Goal: Task Accomplishment & Management: Use online tool/utility

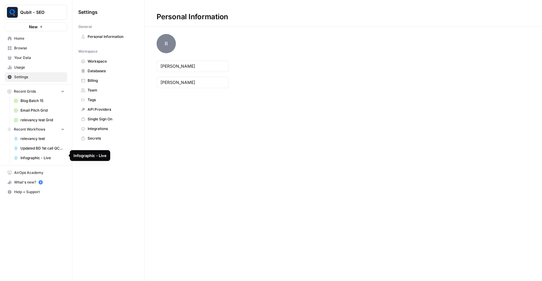
click at [41, 156] on span "Infographic - Live" at bounding box center [42, 157] width 44 height 5
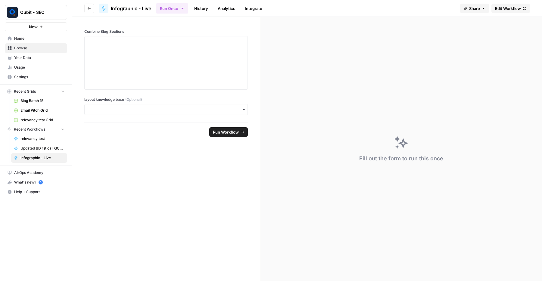
click at [516, 9] on span "Edit Workflow" at bounding box center [508, 8] width 26 height 6
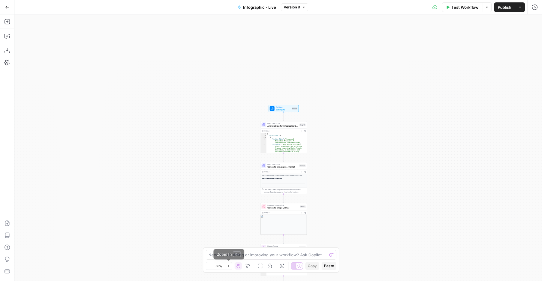
click at [228, 267] on icon "button" at bounding box center [228, 266] width 3 height 3
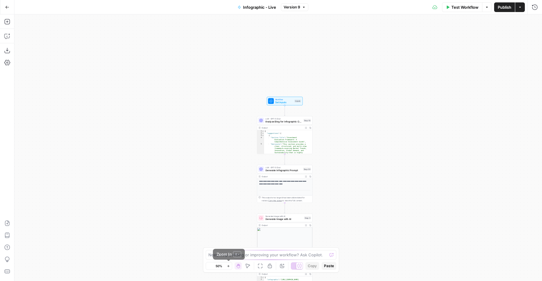
click at [228, 267] on icon "button" at bounding box center [228, 266] width 3 height 3
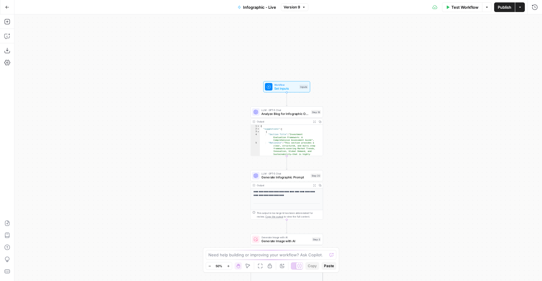
click at [228, 267] on icon "button" at bounding box center [228, 266] width 3 height 3
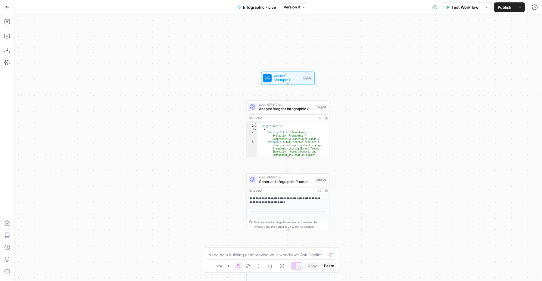
click at [228, 267] on icon "button" at bounding box center [228, 266] width 3 height 3
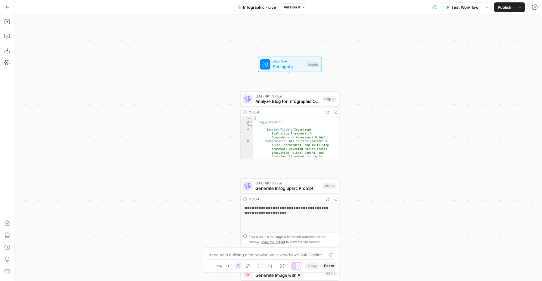
click at [228, 267] on icon "button" at bounding box center [228, 266] width 3 height 3
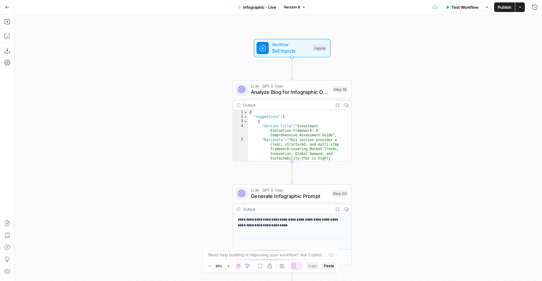
click at [228, 267] on icon "button" at bounding box center [228, 266] width 3 height 3
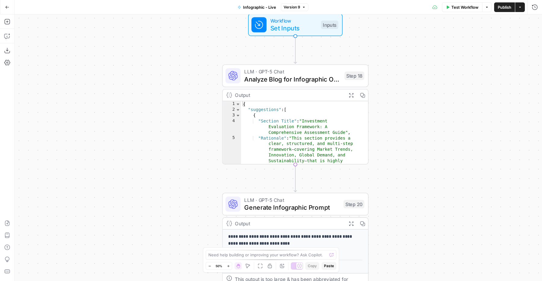
click at [228, 267] on icon "button" at bounding box center [228, 266] width 3 height 3
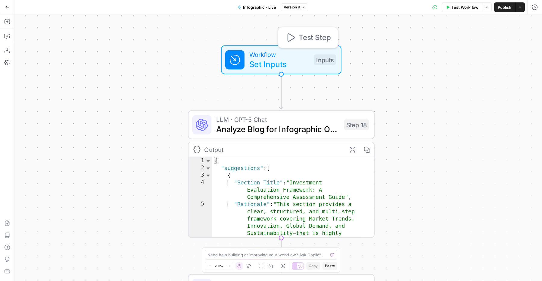
click at [278, 69] on span "Set Inputs" at bounding box center [279, 64] width 60 height 12
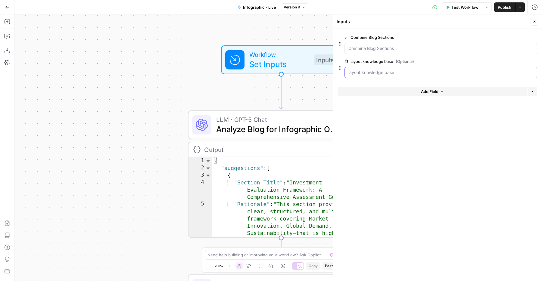
click at [382, 72] on base "layout knowledge base (Optional)" at bounding box center [440, 73] width 185 height 6
click at [420, 19] on div "Inputs" at bounding box center [433, 22] width 192 height 6
click at [536, 20] on icon "button" at bounding box center [535, 22] width 4 height 4
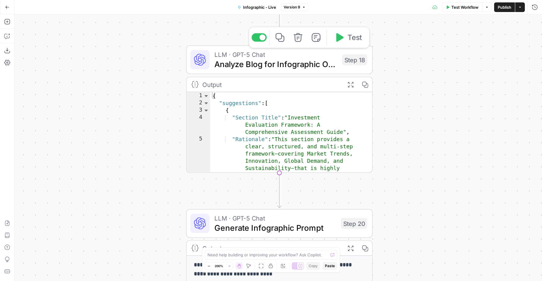
click at [270, 65] on span "Analyze Blog for Infographic Opportunities" at bounding box center [275, 64] width 123 height 12
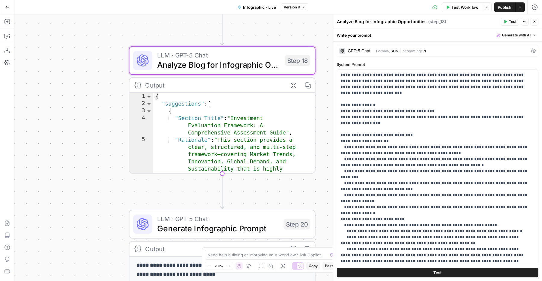
click at [536, 20] on button "Close" at bounding box center [535, 22] width 8 height 8
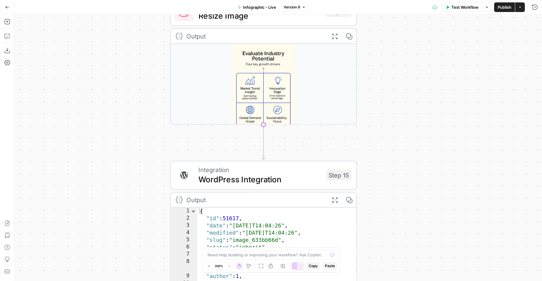
click at [331, 35] on icon "button" at bounding box center [334, 36] width 7 height 7
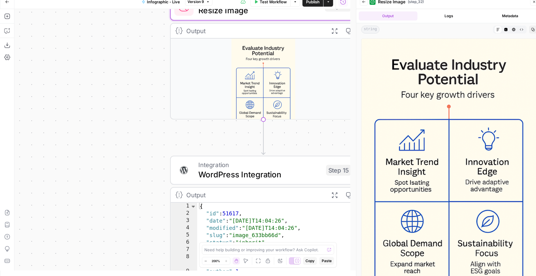
click at [534, 2] on icon "button" at bounding box center [535, 2] width 4 height 4
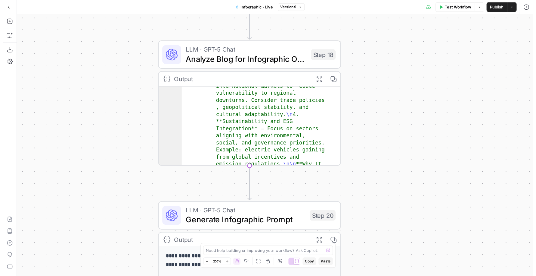
scroll to position [202, 0]
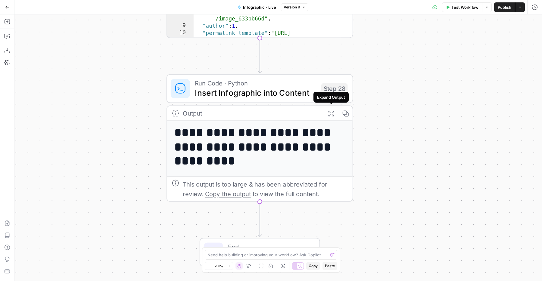
click at [329, 114] on icon "button" at bounding box center [330, 113] width 5 height 5
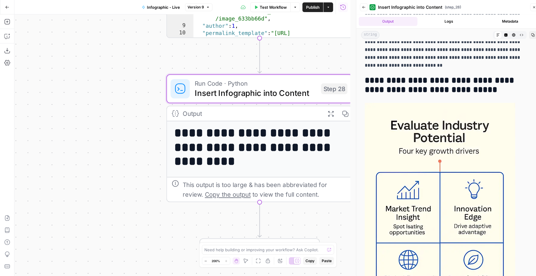
scroll to position [2112, 0]
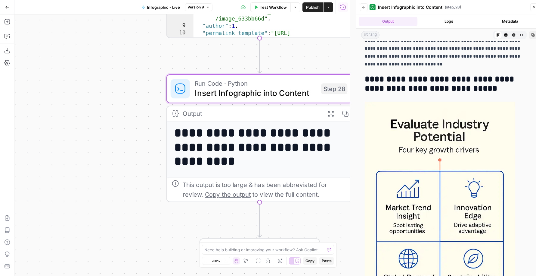
click at [381, 80] on h2 "**********" at bounding box center [446, 83] width 163 height 19
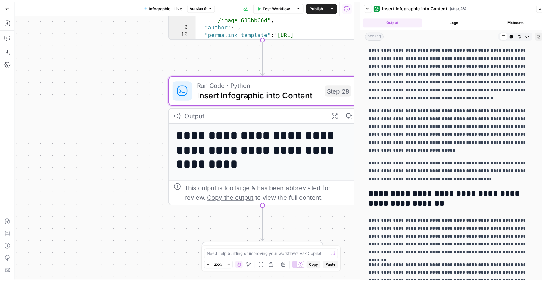
scroll to position [945, 0]
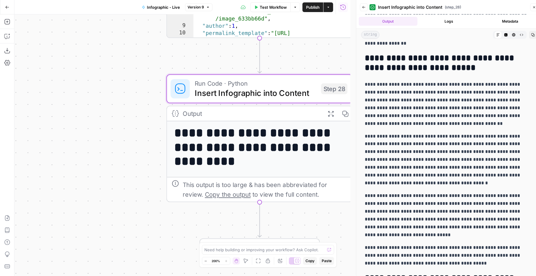
click at [535, 8] on icon "button" at bounding box center [535, 7] width 4 height 4
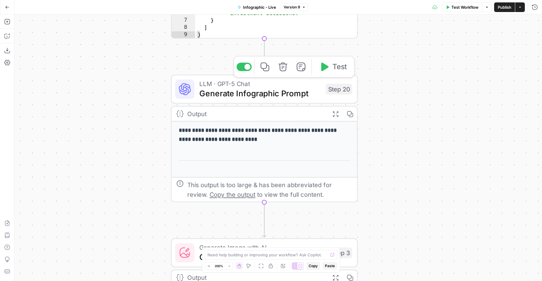
click at [254, 85] on span "LLM · GPT-5 Chat" at bounding box center [260, 84] width 122 height 10
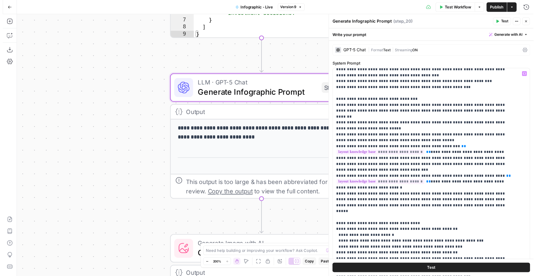
scroll to position [259, 0]
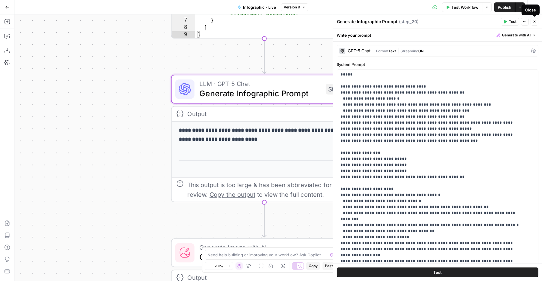
click at [535, 21] on icon "button" at bounding box center [535, 22] width 4 height 4
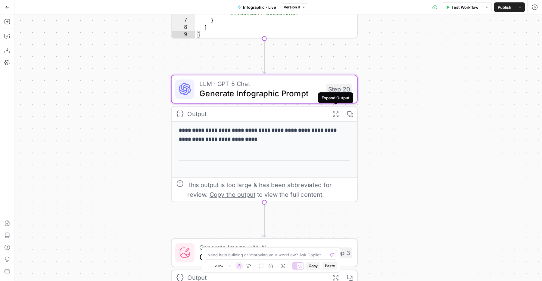
click at [337, 112] on icon "button" at bounding box center [335, 114] width 7 height 7
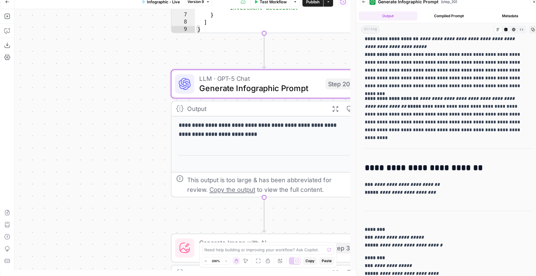
scroll to position [0, 0]
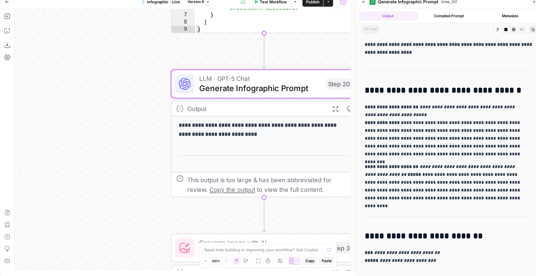
click at [534, 2] on icon "button" at bounding box center [535, 2] width 4 height 4
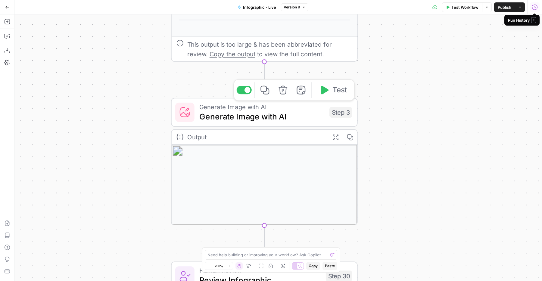
click at [276, 116] on span "Generate Image with AI" at bounding box center [261, 117] width 125 height 12
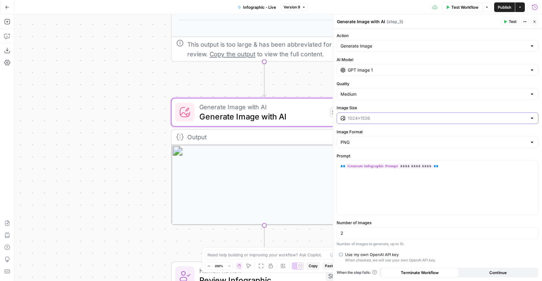
click at [428, 117] on input "Image Size" at bounding box center [438, 118] width 180 height 6
click at [400, 101] on div "**********" at bounding box center [437, 155] width 209 height 252
type input "1024×1536"
click at [382, 117] on input "Image Size" at bounding box center [438, 118] width 180 height 6
click at [380, 104] on div "**********" at bounding box center [437, 155] width 209 height 252
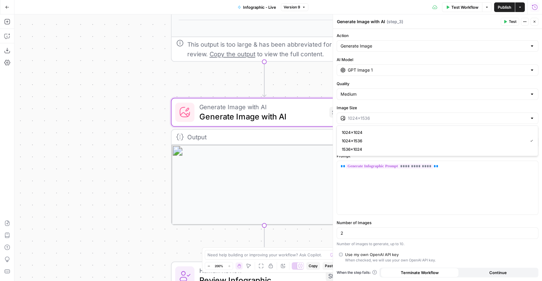
type input "1024×1536"
click at [379, 118] on input "Image Size" at bounding box center [438, 118] width 180 height 6
click at [356, 131] on span "1024×1024" at bounding box center [436, 133] width 189 height 6
type input "1024×1024"
click at [383, 115] on input "1024×1024" at bounding box center [438, 118] width 180 height 6
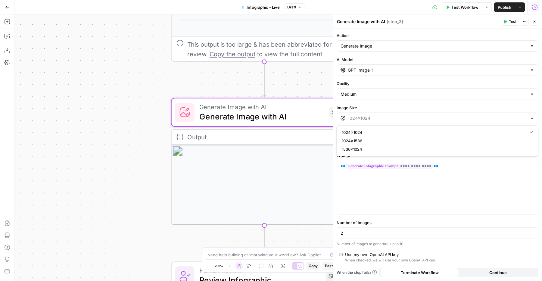
click at [127, 144] on div "Workflow Set Inputs Inputs LLM · GPT-5 Chat Analyze Blog for Infographic Opport…" at bounding box center [278, 147] width 528 height 267
type input "1024×1024"
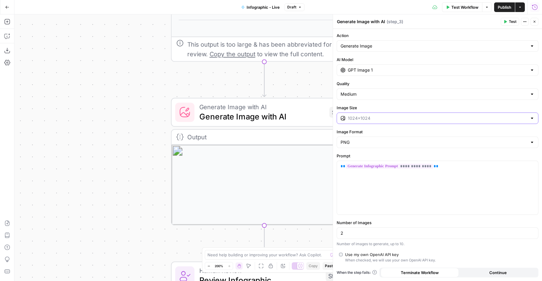
click at [374, 119] on input "Image Size" at bounding box center [438, 118] width 180 height 6
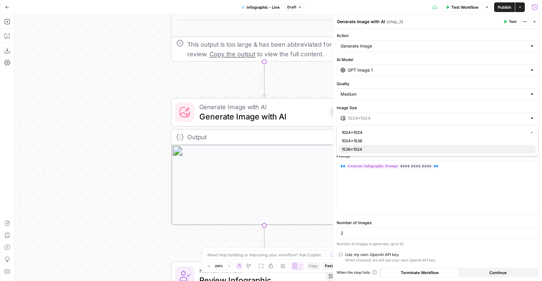
click at [365, 148] on span "1536×1024" at bounding box center [436, 149] width 189 height 6
type input "1536×1024"
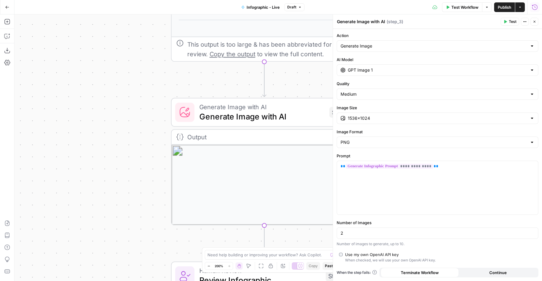
click at [534, 21] on icon "button" at bounding box center [535, 22] width 2 height 2
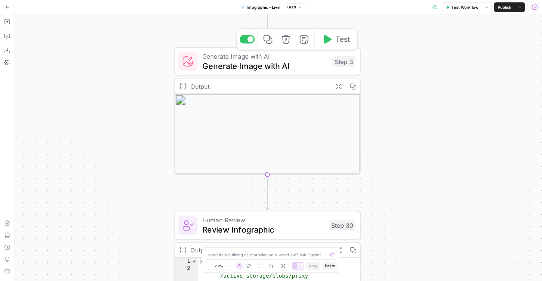
click at [268, 57] on span "Generate Image with AI" at bounding box center [264, 57] width 125 height 10
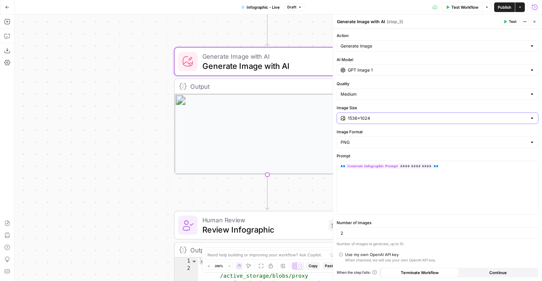
click at [392, 115] on input "1536×1024" at bounding box center [438, 118] width 180 height 6
type input "1536×1024"
click at [420, 106] on label "Image Size" at bounding box center [438, 108] width 202 height 6
click at [420, 115] on input "1536×1024" at bounding box center [438, 118] width 180 height 6
type input "1536×1024"
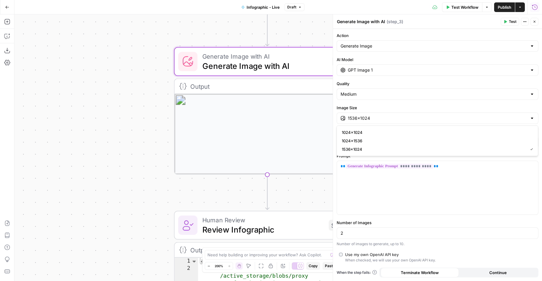
click at [464, 87] on div "Quality Medium" at bounding box center [438, 90] width 202 height 19
click at [535, 21] on icon "button" at bounding box center [535, 22] width 4 height 4
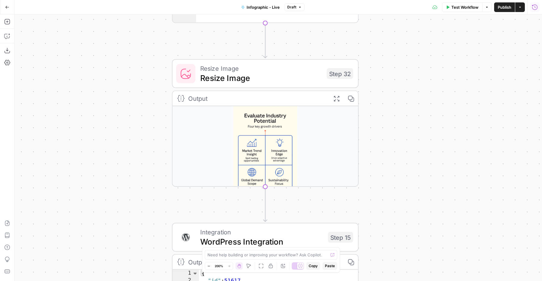
click at [538, 9] on icon "button" at bounding box center [535, 7] width 6 height 6
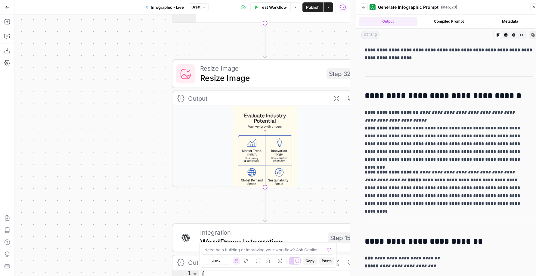
click at [365, 7] on icon "button" at bounding box center [364, 7] width 4 height 4
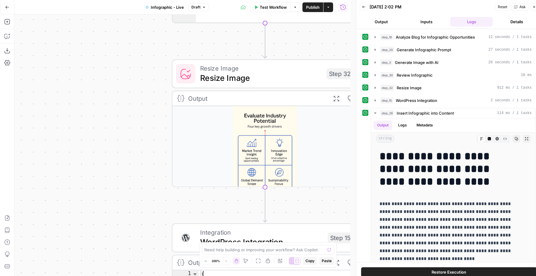
click at [365, 5] on icon "button" at bounding box center [364, 7] width 4 height 4
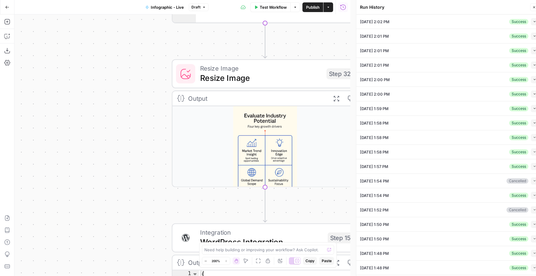
scroll to position [20, 0]
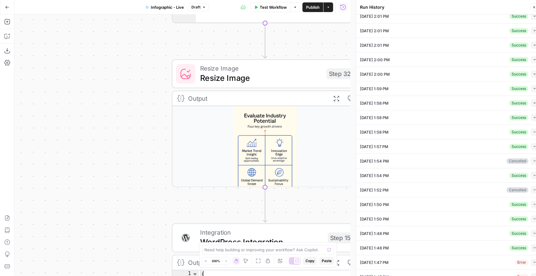
click at [533, 145] on icon "button" at bounding box center [534, 146] width 3 height 3
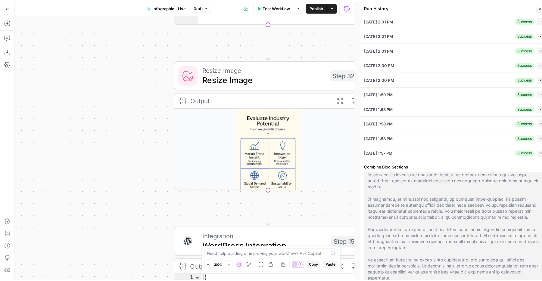
scroll to position [2305, 0]
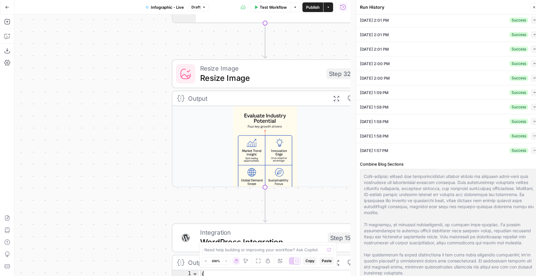
click at [536, 6] on icon "button" at bounding box center [535, 7] width 4 height 4
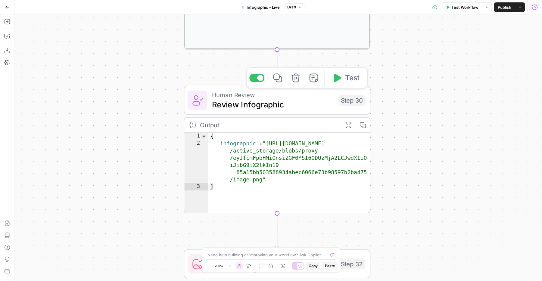
click at [341, 77] on icon "button" at bounding box center [337, 78] width 10 height 10
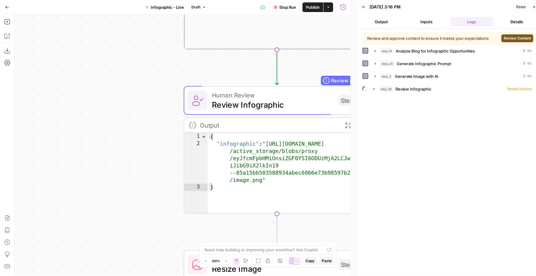
click at [510, 35] on button "Review Content" at bounding box center [518, 38] width 32 height 8
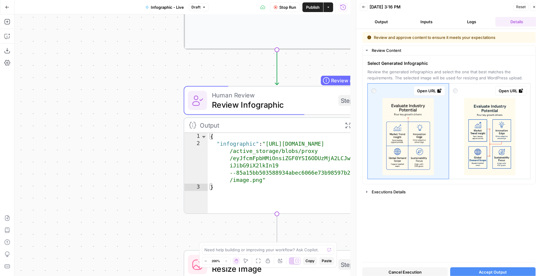
click at [412, 270] on span "Cancel Execution" at bounding box center [405, 272] width 33 height 6
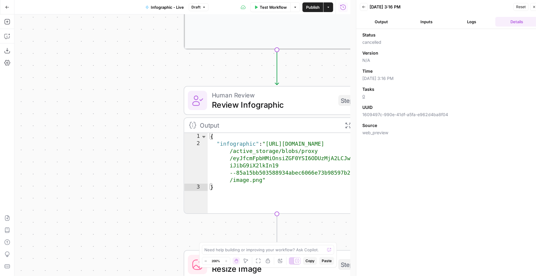
click at [535, 8] on icon "button" at bounding box center [535, 7] width 4 height 4
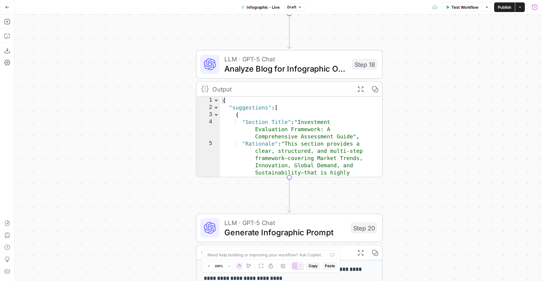
type textarea "**********"
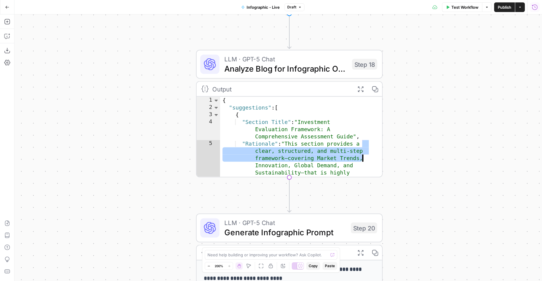
drag, startPoint x: 302, startPoint y: 121, endPoint x: 316, endPoint y: 125, distance: 14.5
click at [316, 125] on div "{ "suggestions" : [ { "Section Title" : "Investment Evaluation Framework: A Com…" at bounding box center [295, 191] width 151 height 189
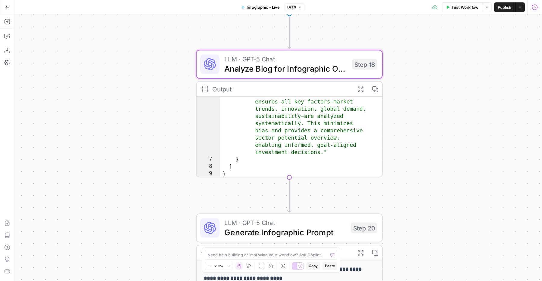
scroll to position [202, 0]
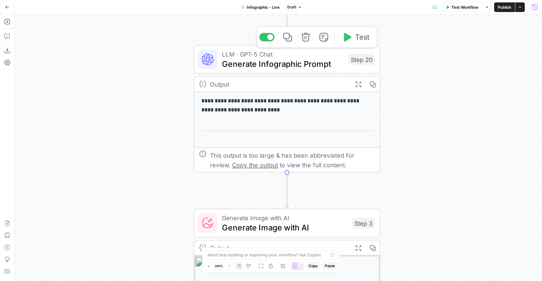
click at [320, 67] on span "Generate Infographic Prompt" at bounding box center [283, 64] width 122 height 12
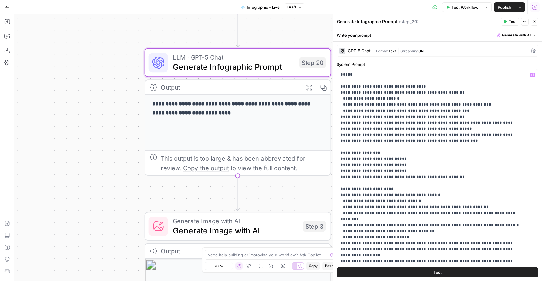
scroll to position [160, 0]
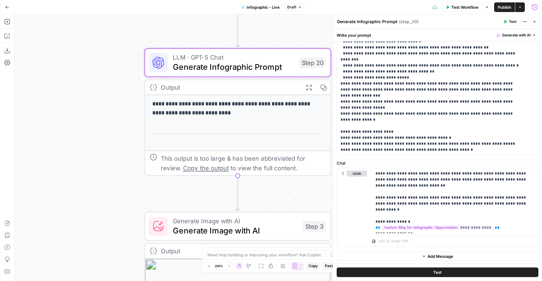
click at [534, 22] on icon "button" at bounding box center [535, 22] width 4 height 4
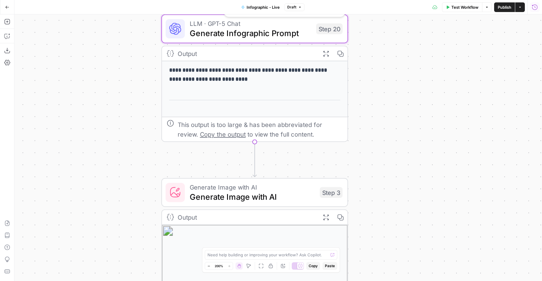
click at [240, 30] on span "Generate Infographic Prompt" at bounding box center [251, 33] width 122 height 12
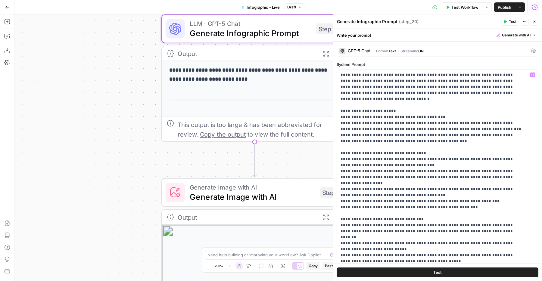
scroll to position [259, 0]
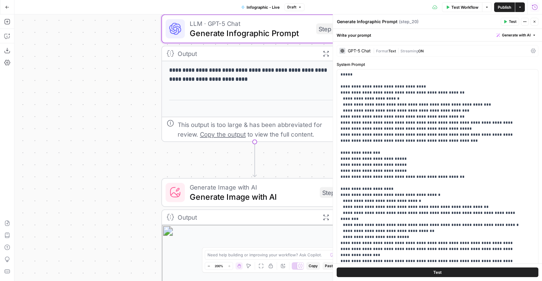
click at [536, 23] on icon "button" at bounding box center [535, 22] width 4 height 4
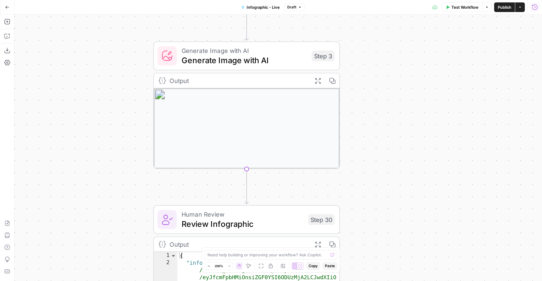
click at [122, 78] on div "**********" at bounding box center [278, 147] width 528 height 267
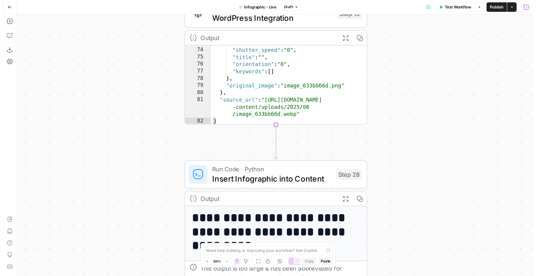
scroll to position [339, 0]
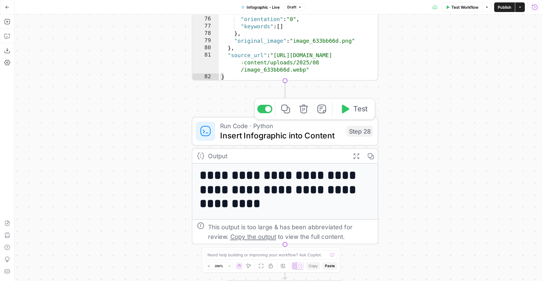
click at [289, 135] on span "Insert Infographic into Content" at bounding box center [281, 136] width 122 height 12
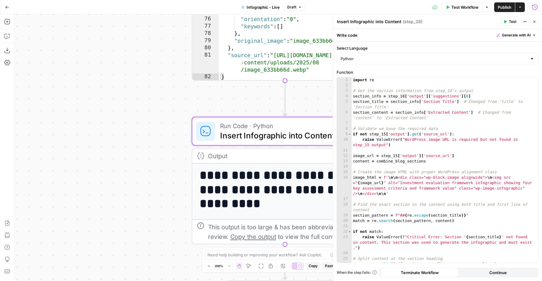
click at [535, 21] on icon "button" at bounding box center [535, 22] width 4 height 4
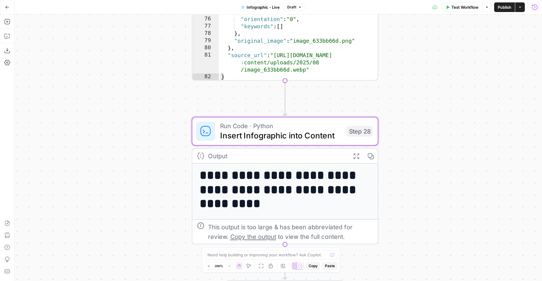
click at [355, 155] on icon "button" at bounding box center [355, 155] width 5 height 5
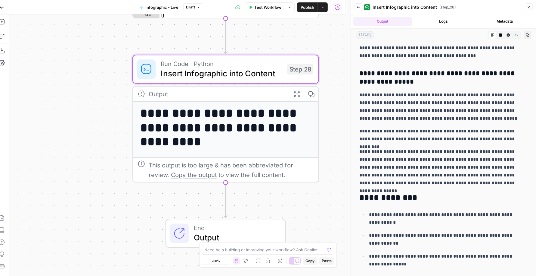
scroll to position [5756, 0]
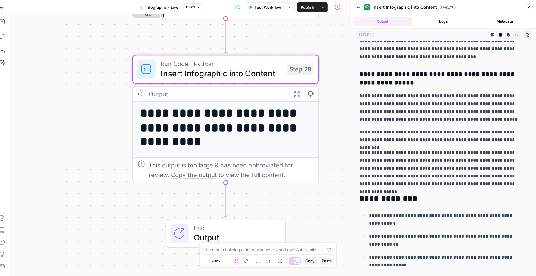
click at [399, 160] on p "**********" at bounding box center [441, 167] width 163 height 39
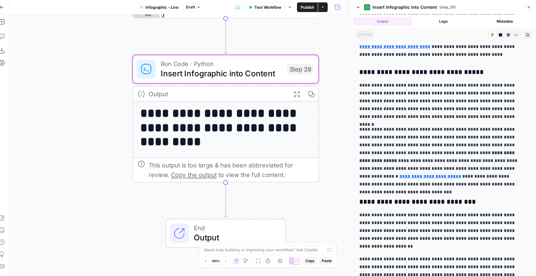
scroll to position [2541, 0]
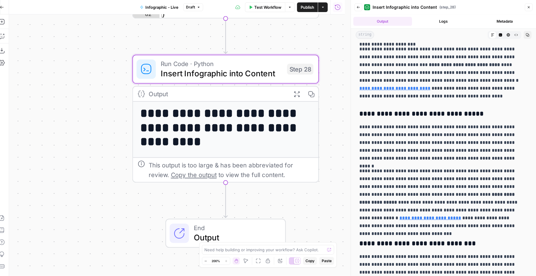
click at [532, 9] on button "Close" at bounding box center [529, 7] width 8 height 8
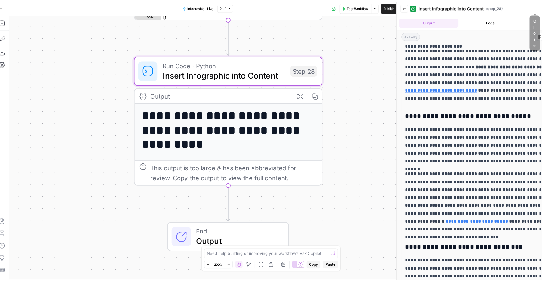
scroll to position [0, 0]
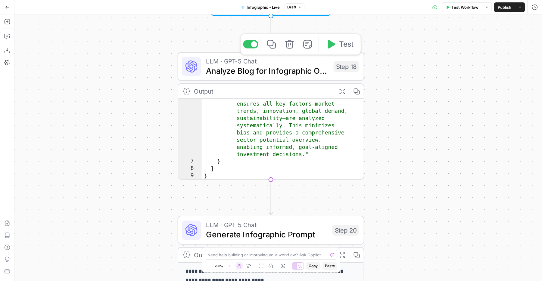
click at [277, 46] on button "Copy step" at bounding box center [272, 44] width 16 height 16
click at [538, 260] on div "Copied to clipboard" at bounding box center [490, 261] width 96 height 19
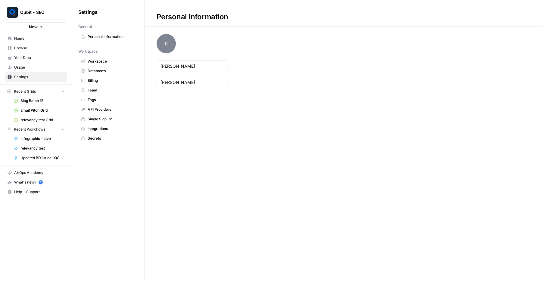
click at [104, 67] on link "Databases" at bounding box center [108, 71] width 60 height 10
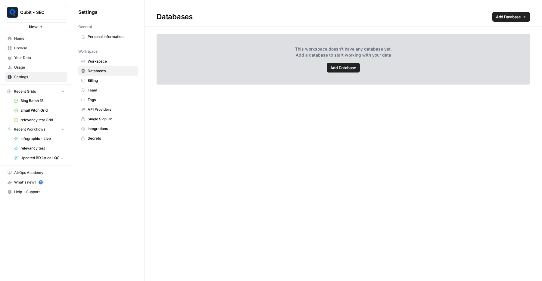
click at [102, 58] on link "Workspace" at bounding box center [108, 62] width 60 height 10
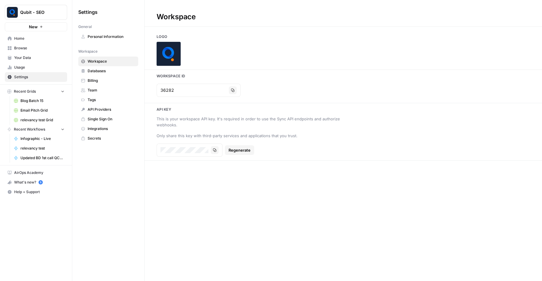
click at [111, 72] on span "Databases" at bounding box center [112, 70] width 48 height 5
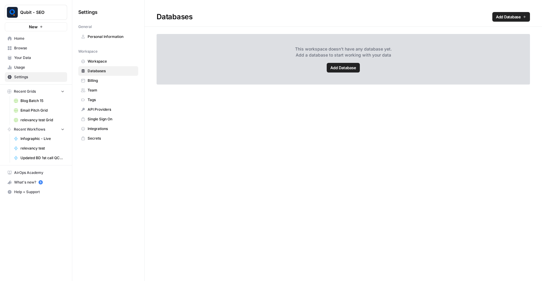
click at [25, 52] on link "Browse" at bounding box center [36, 48] width 62 height 10
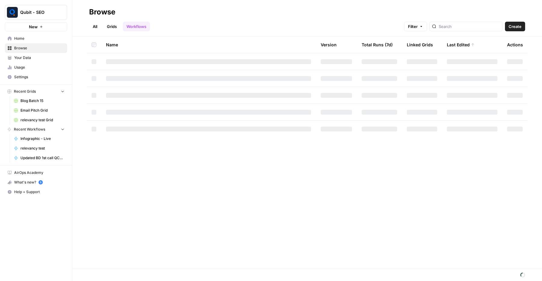
click at [25, 56] on span "Your Data" at bounding box center [39, 57] width 50 height 5
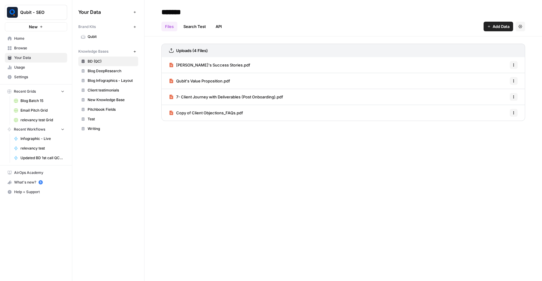
click at [123, 80] on span "Blog Infographics - Layout" at bounding box center [112, 80] width 48 height 5
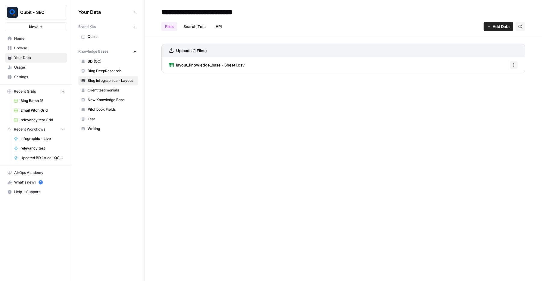
click at [222, 65] on span "layout_knowledge_base - Sheet1.csv" at bounding box center [210, 65] width 68 height 6
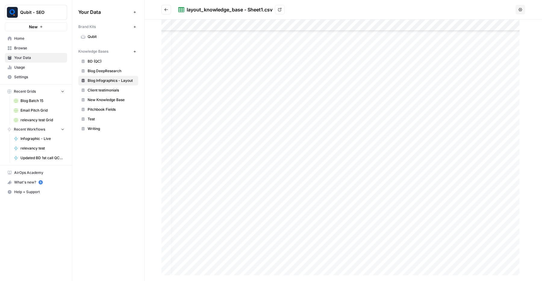
scroll to position [215, 0]
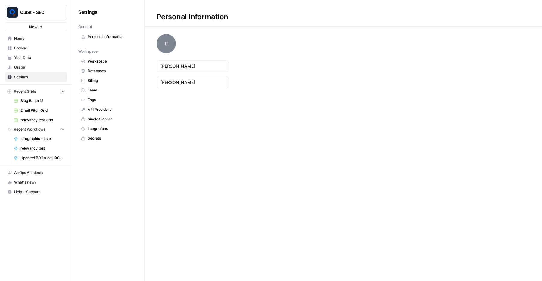
click at [26, 50] on span "Browse" at bounding box center [39, 47] width 50 height 5
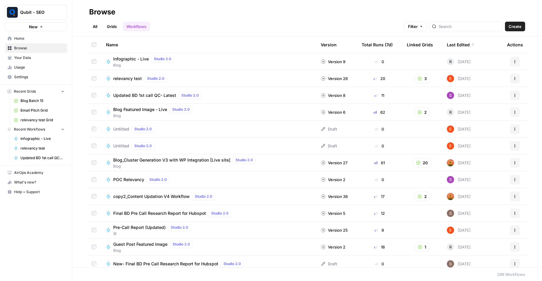
click at [200, 161] on span "Blog_Cluster Generation V3 with WP Integration [Live site]" at bounding box center [171, 160] width 117 height 6
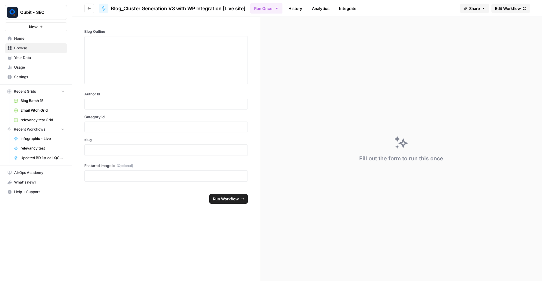
click at [504, 7] on span "Edit Workflow" at bounding box center [508, 8] width 26 height 6
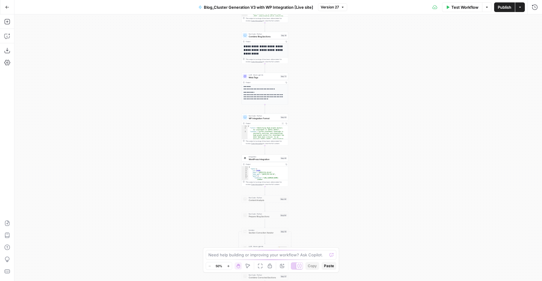
click at [227, 267] on icon "button" at bounding box center [228, 266] width 3 height 3
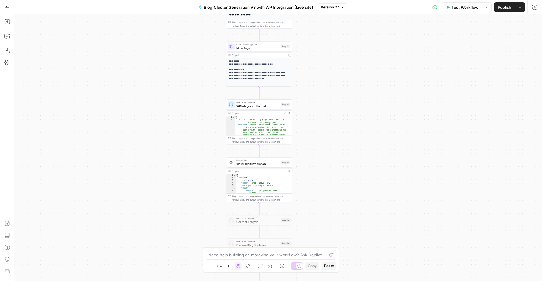
click at [227, 267] on icon "button" at bounding box center [228, 266] width 3 height 3
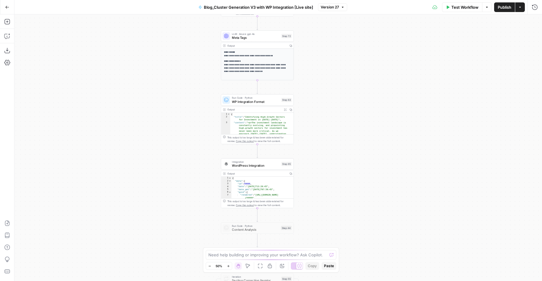
click at [227, 267] on icon "button" at bounding box center [228, 266] width 3 height 3
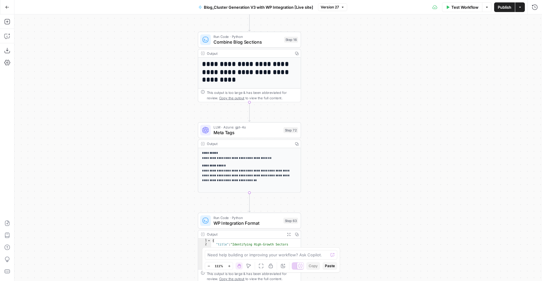
click at [202, 113] on div "Workflow Set Inputs Inputs Run Code · Python Prepare Blog Sections Step 17 Outp…" at bounding box center [278, 147] width 528 height 267
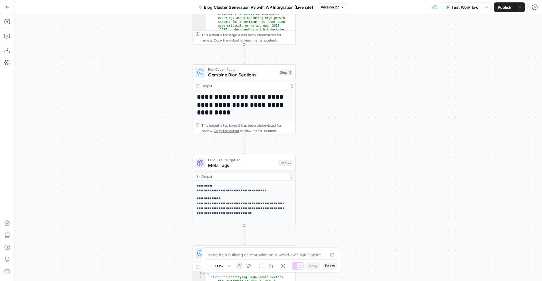
click at [354, 98] on div "Workflow Set Inputs Inputs Run Code · Python Prepare Blog Sections Step 17 Outp…" at bounding box center [278, 147] width 528 height 267
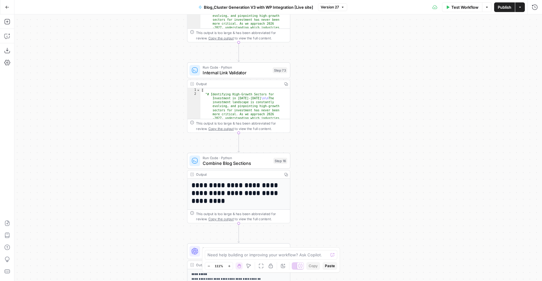
click at [229, 266] on icon "button" at bounding box center [229, 266] width 3 height 3
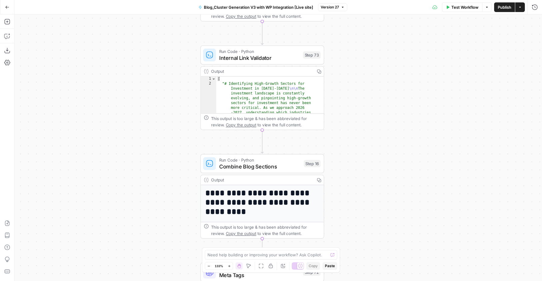
click at [232, 266] on button "Zoom In" at bounding box center [229, 266] width 7 height 7
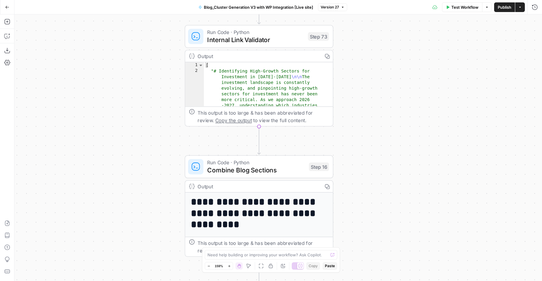
click at [232, 266] on button "Zoom In" at bounding box center [229, 266] width 7 height 7
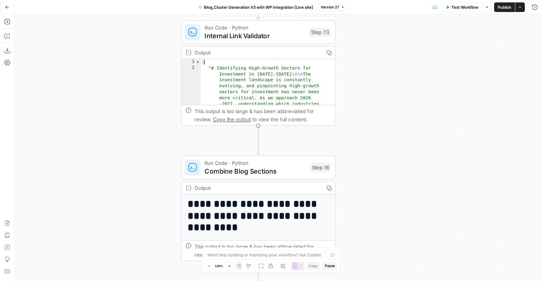
click at [232, 266] on button "Zoom In" at bounding box center [229, 266] width 7 height 7
